Goal: Task Accomplishment & Management: Complete application form

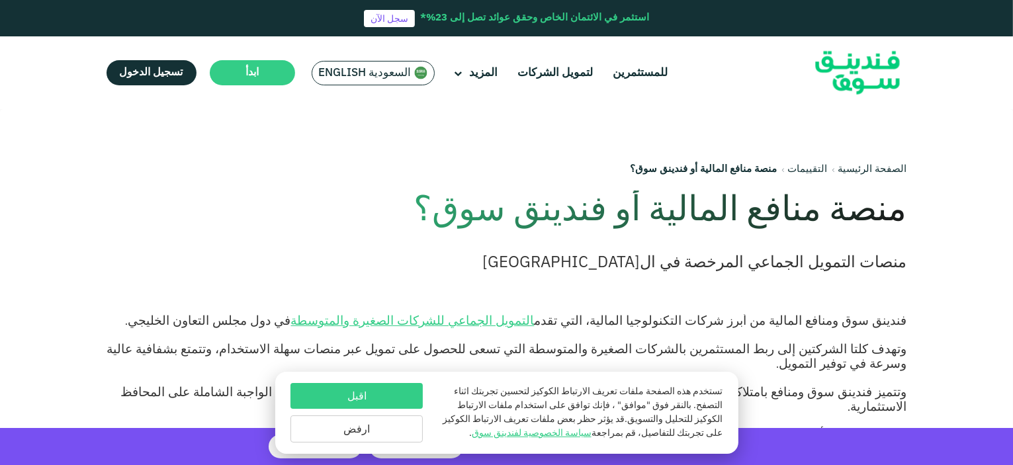
click at [395, 398] on button "اقبل" at bounding box center [356, 396] width 132 height 26
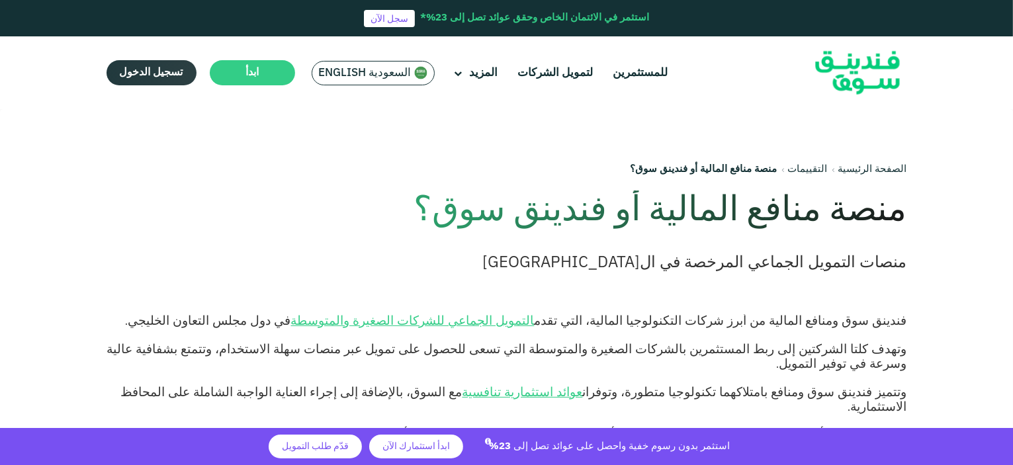
click at [162, 67] on link "تسجيل الدخول" at bounding box center [152, 72] width 90 height 25
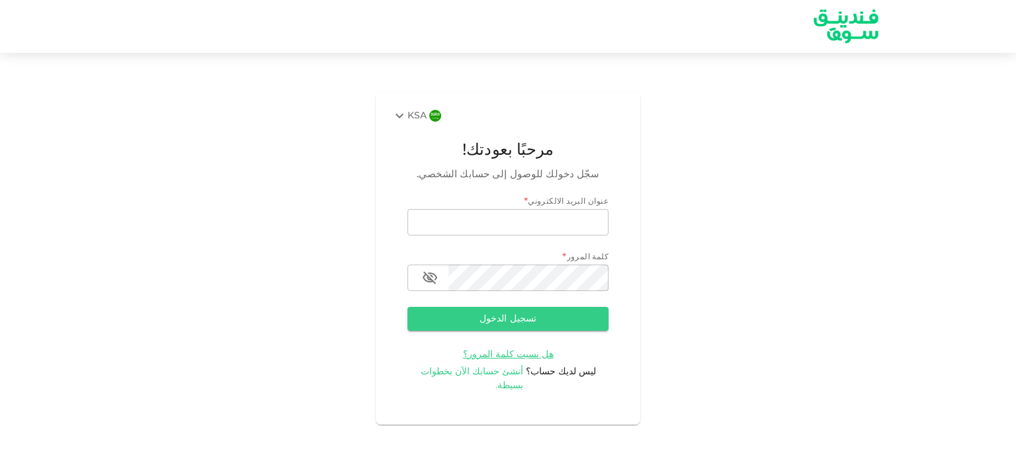
click at [499, 380] on span "أنشئ حسابك الآن بخطوات بسيطة." at bounding box center [472, 378] width 103 height 23
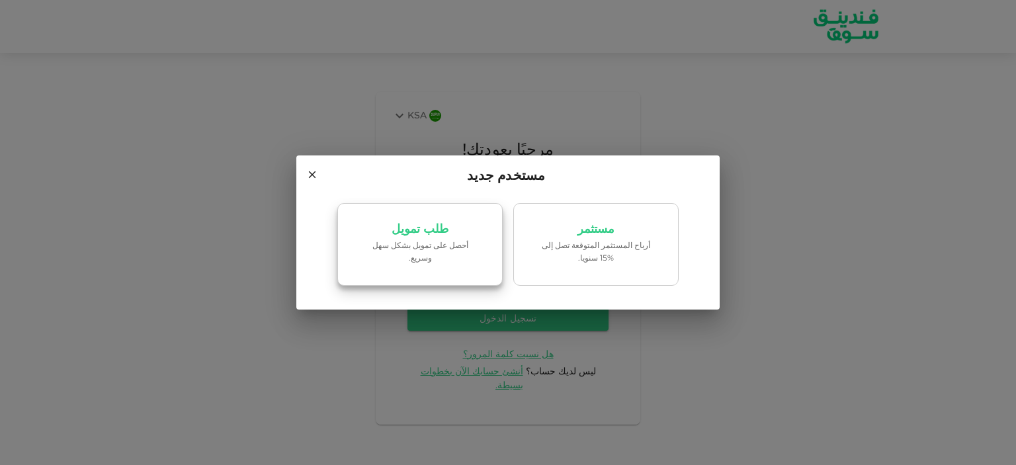
click at [436, 243] on link "طلب تمويل ‏أحصل على تمويل بشكل سهل وسريع." at bounding box center [419, 244] width 165 height 83
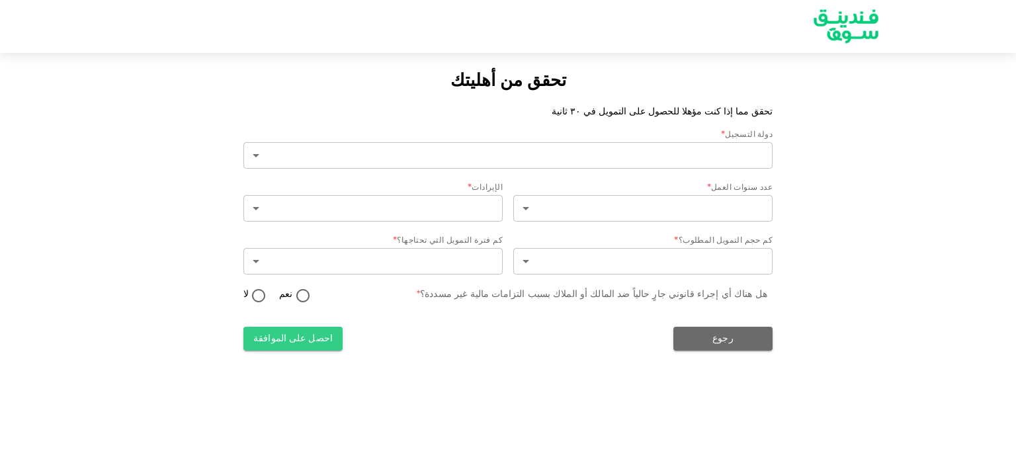
type input "2"
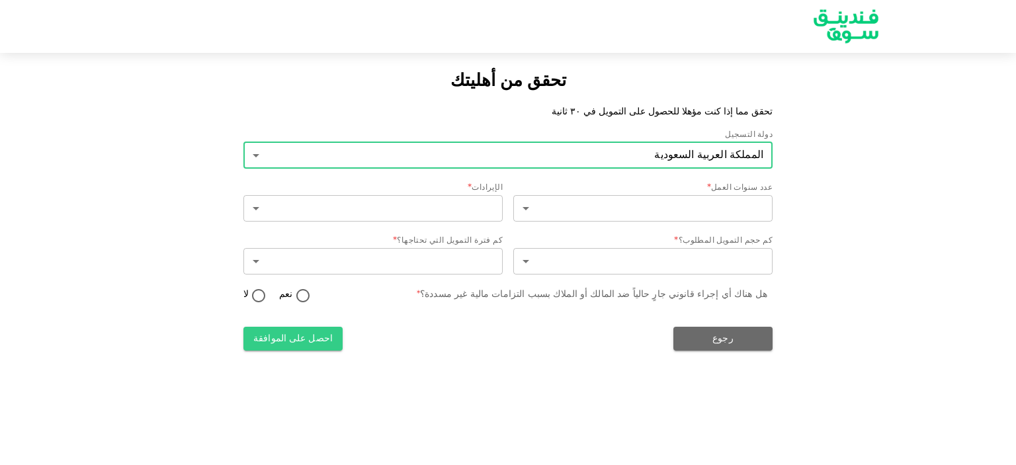
click at [461, 155] on body "تحقق من أهليتك تحقق مما إذا كنت مؤهلا للحصول على التمويل في ٣٠ ثانية دولة التسج…" at bounding box center [508, 232] width 1016 height 465
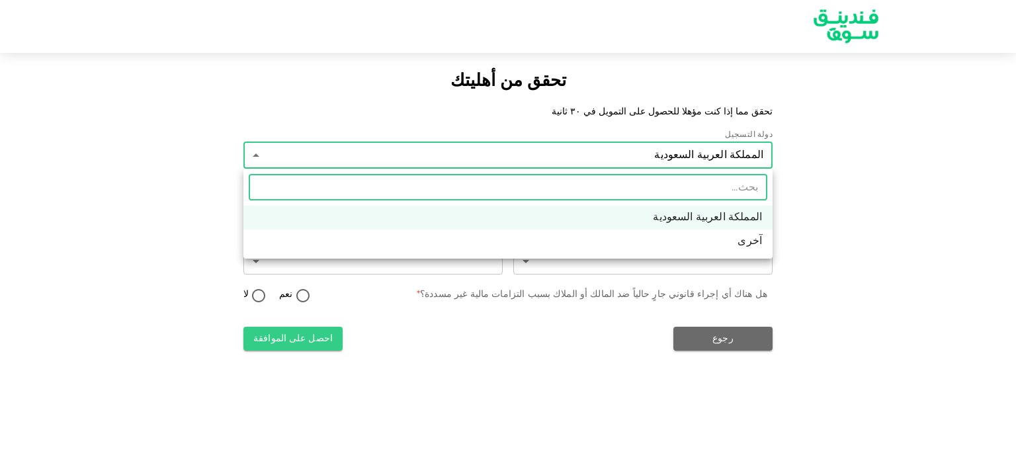
click at [685, 189] on input "text" at bounding box center [508, 187] width 519 height 26
type input "[GEOGRAPHIC_DATA]"
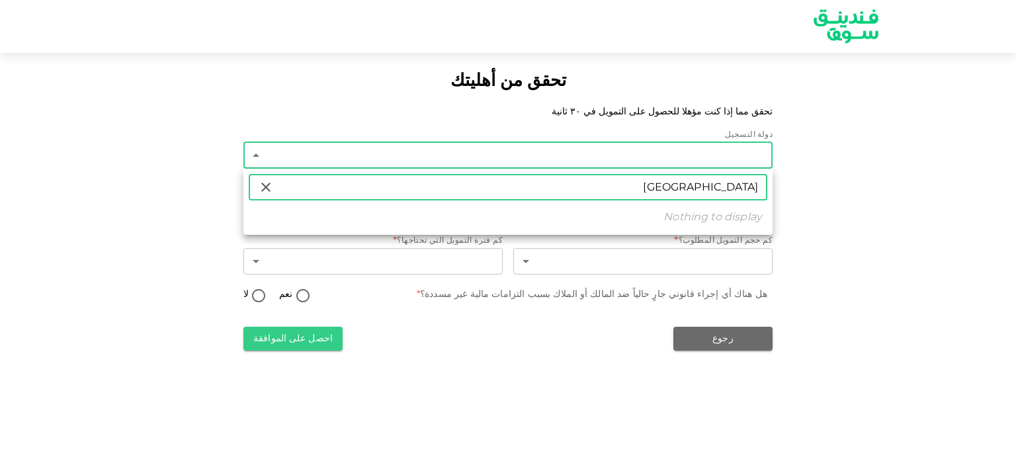
click at [891, 221] on div at bounding box center [508, 232] width 1016 height 465
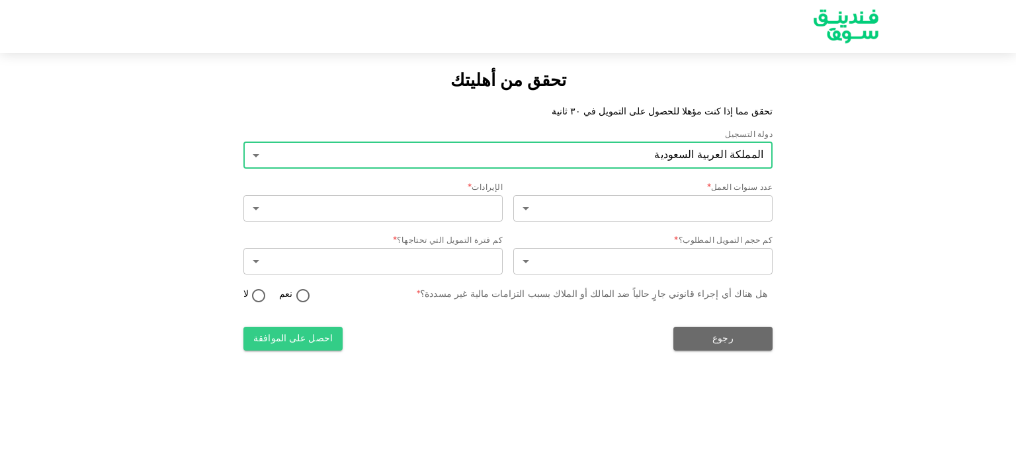
click at [718, 166] on body "تحقق من أهليتك تحقق مما إذا كنت مؤهلا للحصول على التمويل في ٣٠ ثانية دولة التسج…" at bounding box center [508, 232] width 1016 height 465
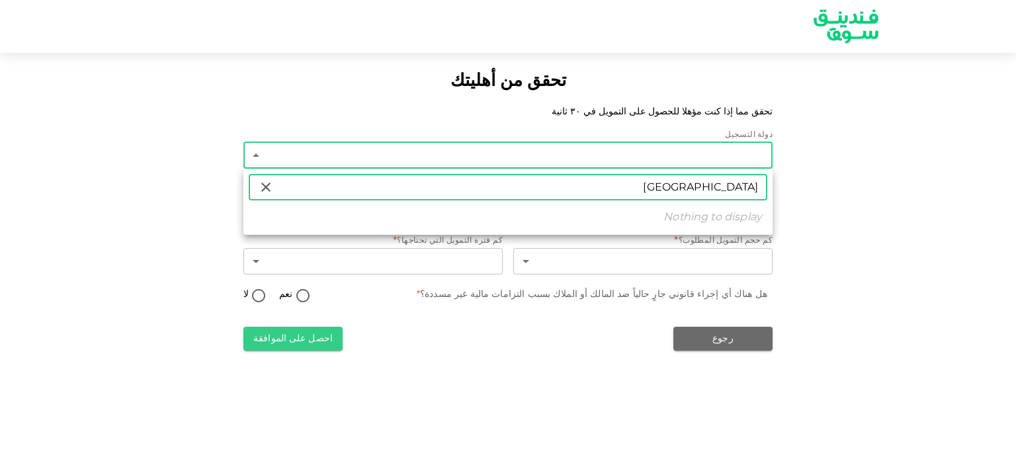
type input "[GEOGRAPHIC_DATA]"
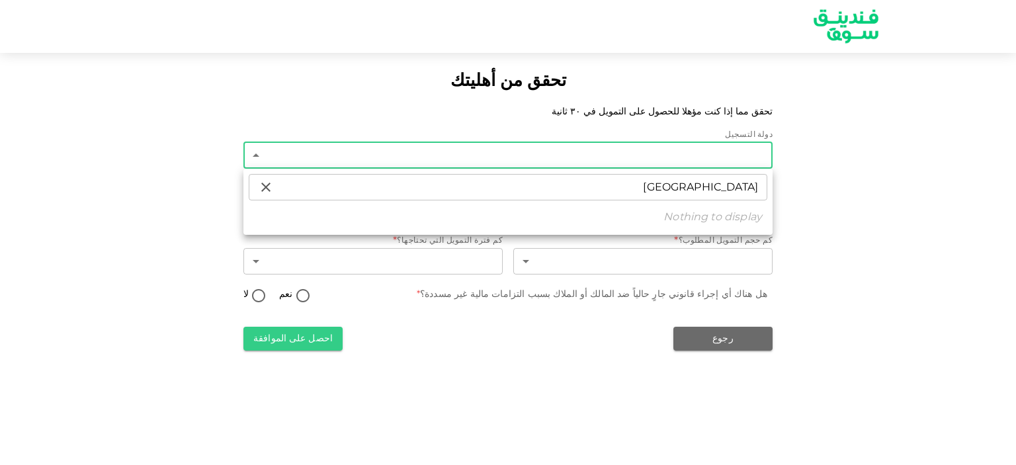
click at [853, 177] on div at bounding box center [508, 232] width 1016 height 465
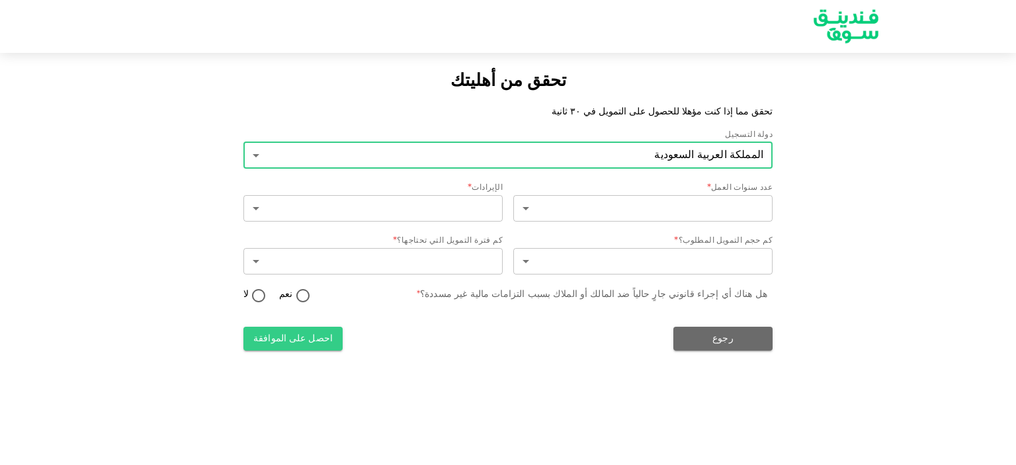
click at [740, 155] on body "تحقق من أهليتك تحقق مما إذا كنت مؤهلا للحصول على التمويل في ٣٠ ثانية دولة التسج…" at bounding box center [508, 232] width 1016 height 465
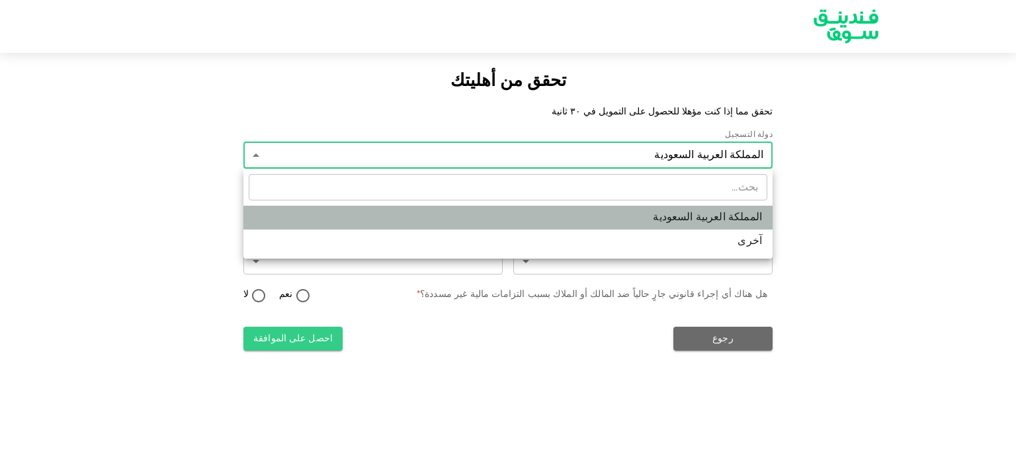
click at [699, 220] on li "المملكة العربية السعودية" at bounding box center [507, 218] width 529 height 24
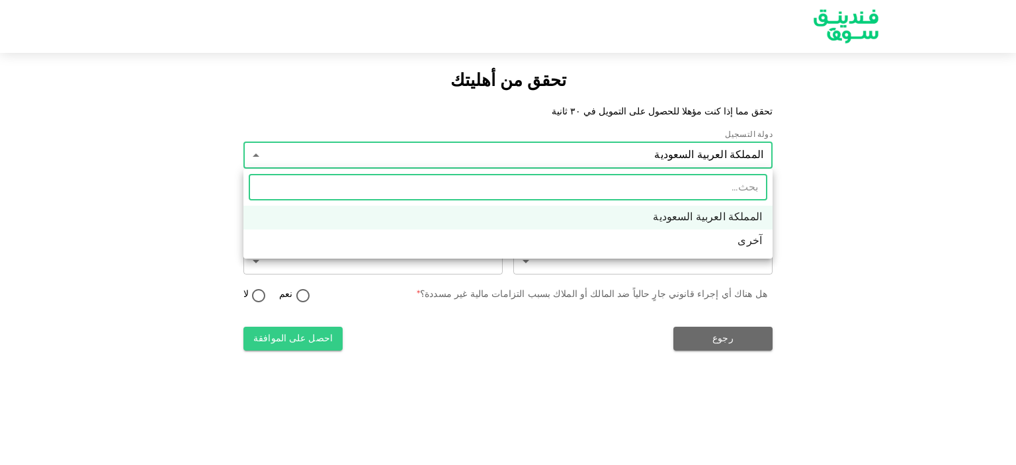
click at [672, 160] on body "تحقق من أهليتك تحقق مما إذا كنت مؤهلا للحصول على التمويل في ٣٠ ثانية دولة التسج…" at bounding box center [508, 232] width 1016 height 465
click at [702, 214] on li "المملكة العربية السعودية" at bounding box center [507, 218] width 529 height 24
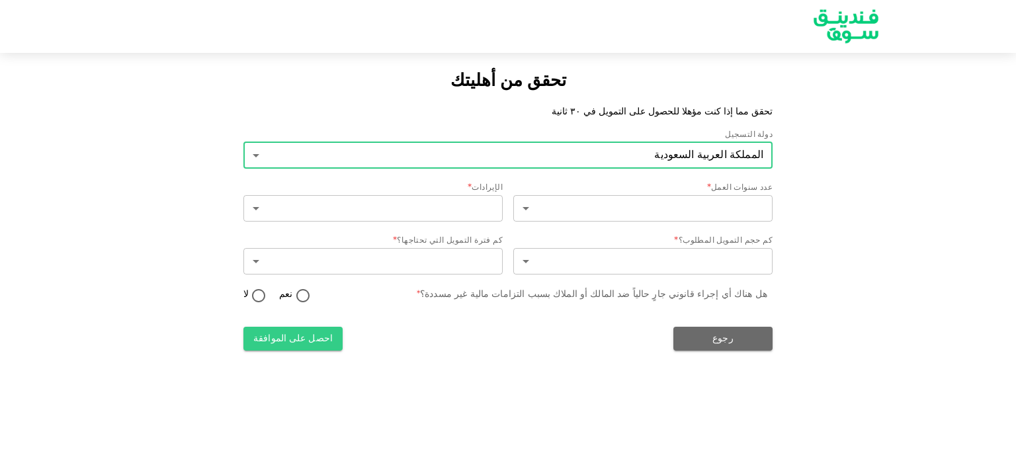
click at [716, 155] on body "تحقق من أهليتك تحقق مما إذا كنت مؤهلا للحصول على التمويل في ٣٠ ثانية دولة التسج…" at bounding box center [508, 232] width 1016 height 465
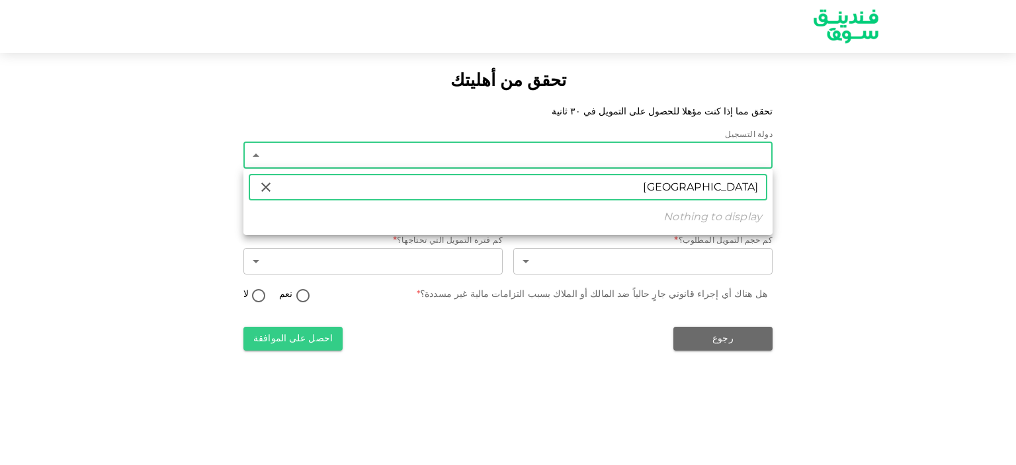
type input "[GEOGRAPHIC_DATA]"
click at [868, 235] on div at bounding box center [508, 232] width 1016 height 465
